Goal: Answer question/provide support

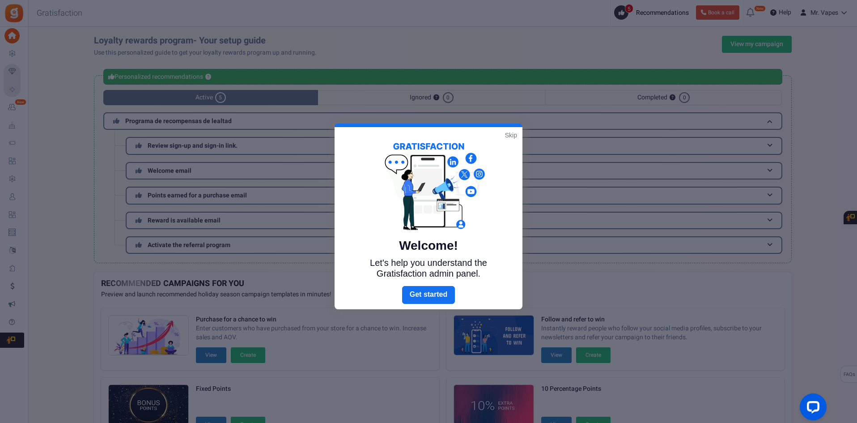
click at [515, 136] on link "Skip" at bounding box center [511, 135] width 12 height 9
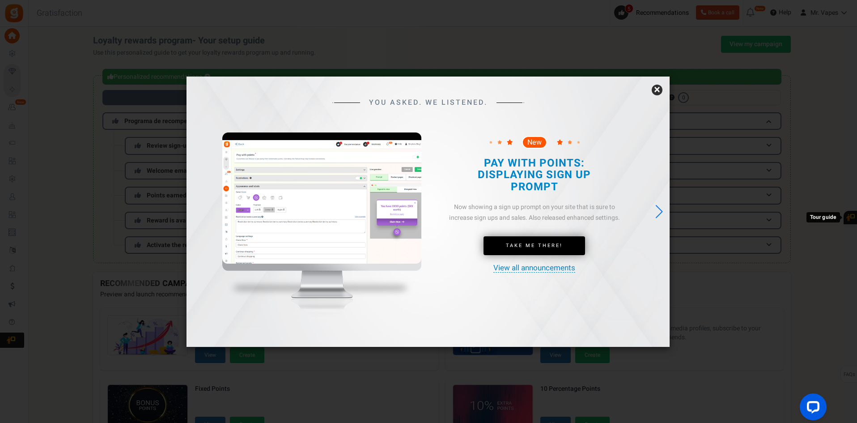
click at [658, 91] on link "×" at bounding box center [657, 90] width 11 height 11
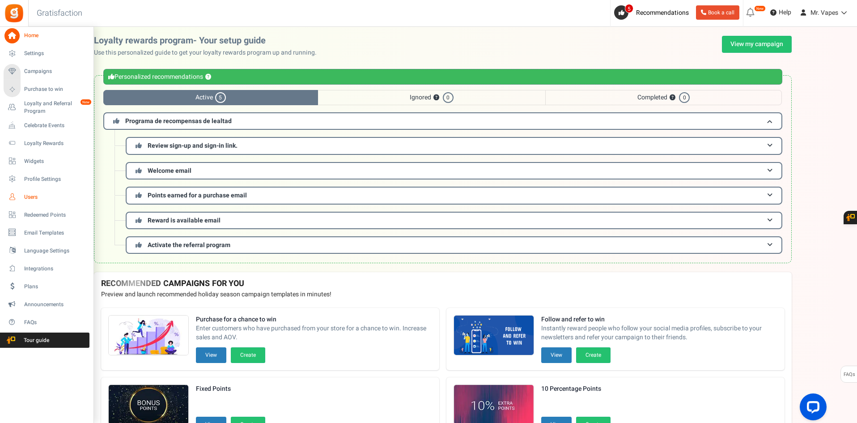
click at [42, 196] on span "Users" at bounding box center [55, 197] width 63 height 8
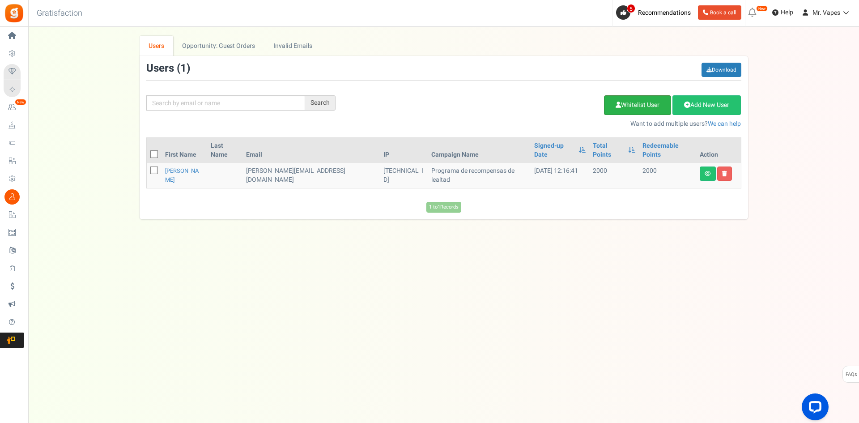
click at [660, 109] on link "Whitelist User" at bounding box center [637, 105] width 67 height 20
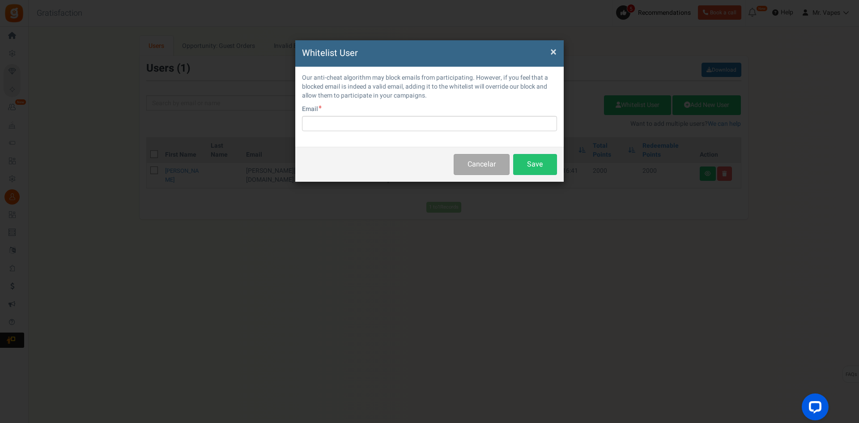
click at [552, 52] on span "×" at bounding box center [553, 51] width 6 height 17
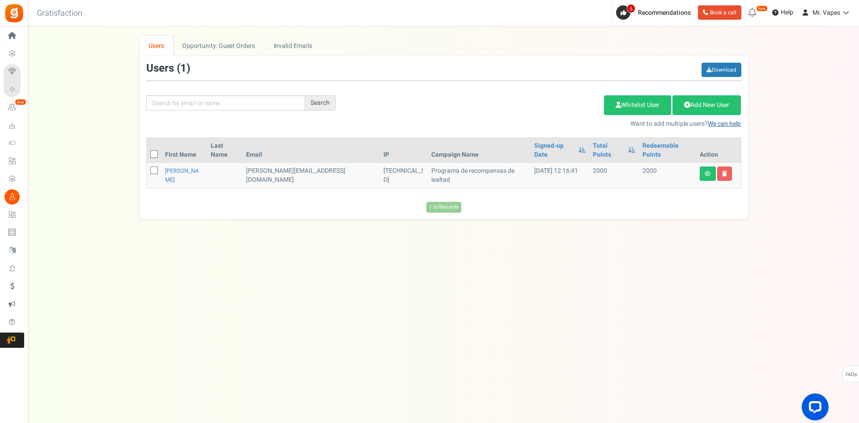
click at [731, 127] on link "We can help" at bounding box center [724, 123] width 33 height 9
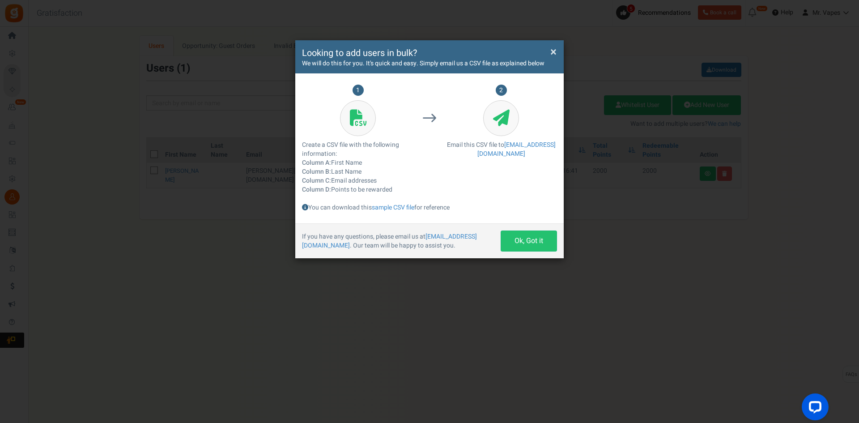
click at [554, 51] on span "×" at bounding box center [553, 51] width 6 height 17
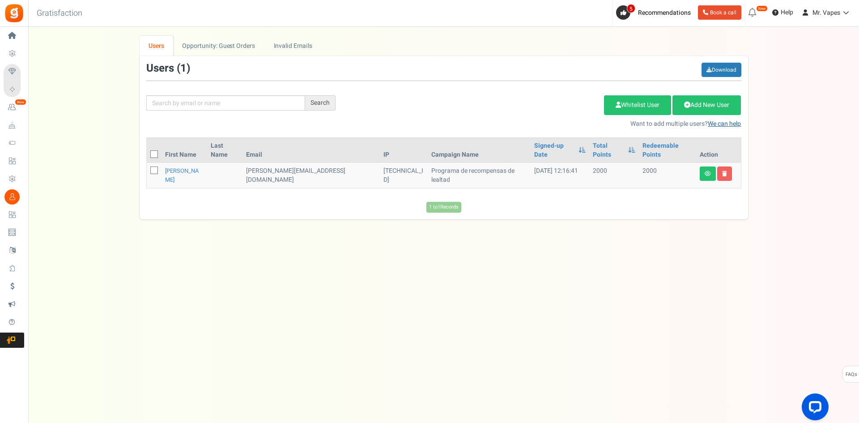
click at [731, 126] on link "We can help" at bounding box center [724, 123] width 33 height 9
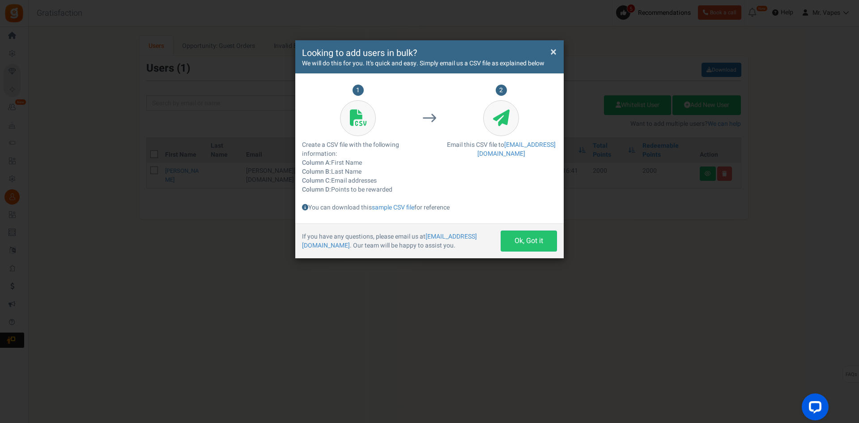
click at [553, 55] on span "×" at bounding box center [553, 51] width 6 height 17
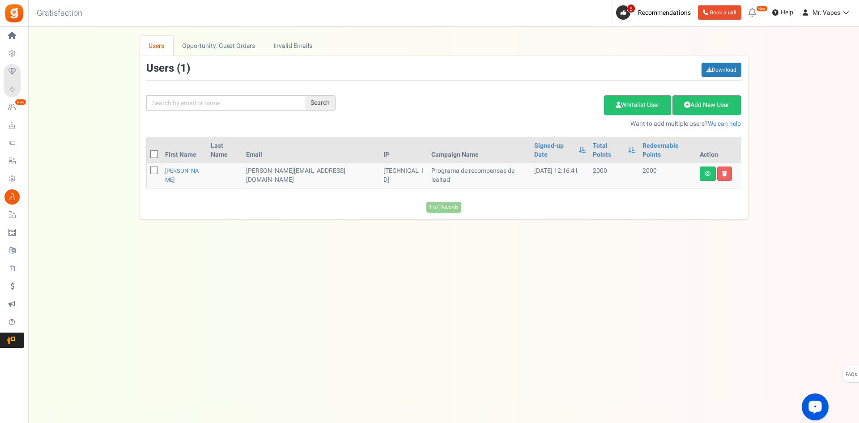
click at [817, 405] on icon "Open LiveChat chat widget" at bounding box center [815, 407] width 9 height 6
click at [595, 276] on div "Under maintenance we will be back soon We apologize for any inconvenience. The …" at bounding box center [443, 193] width 831 height 333
